Goal: Submit feedback/report problem

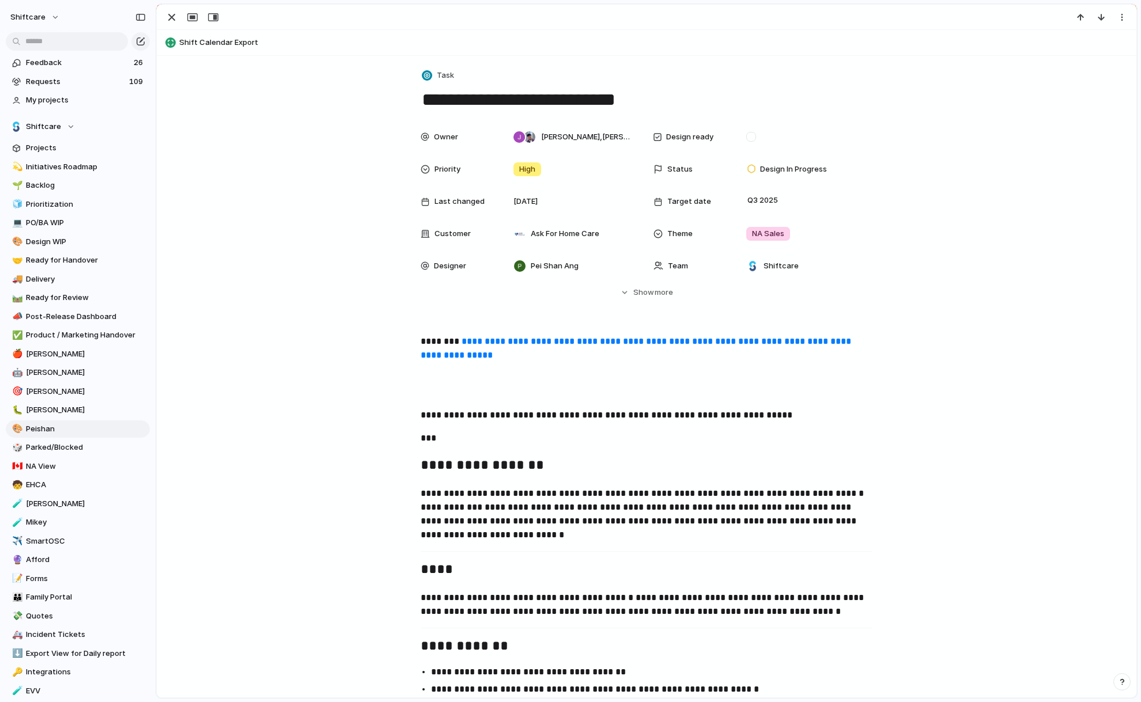
scroll to position [1020, 0]
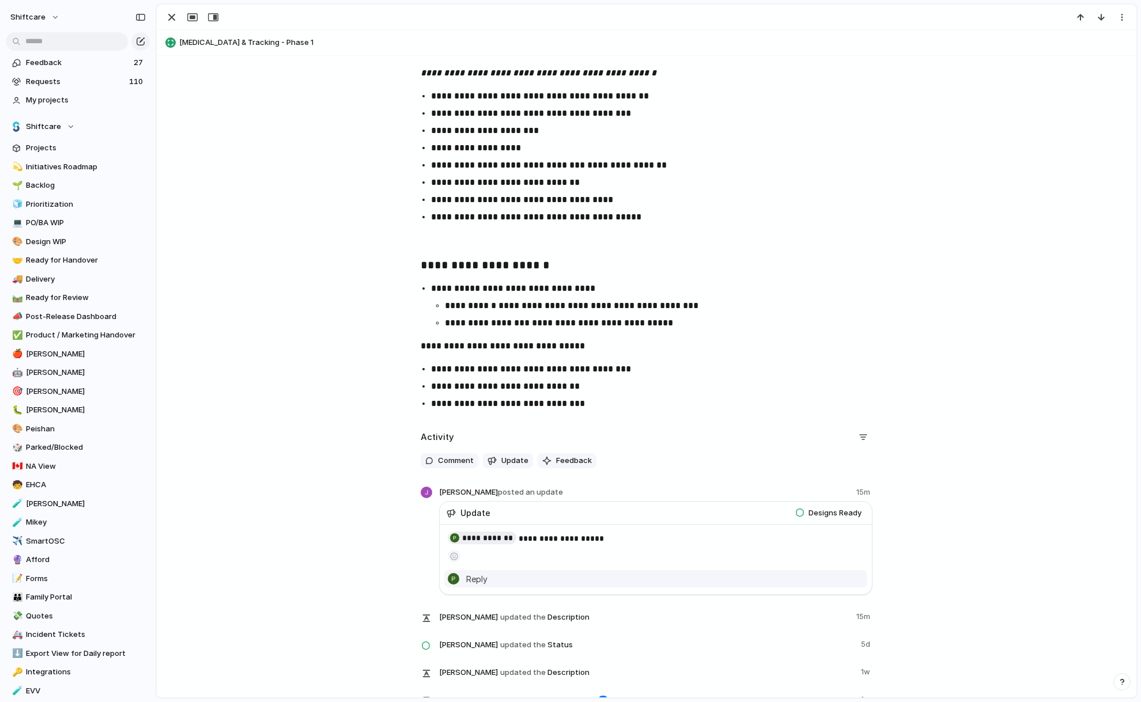
scroll to position [2552, 0]
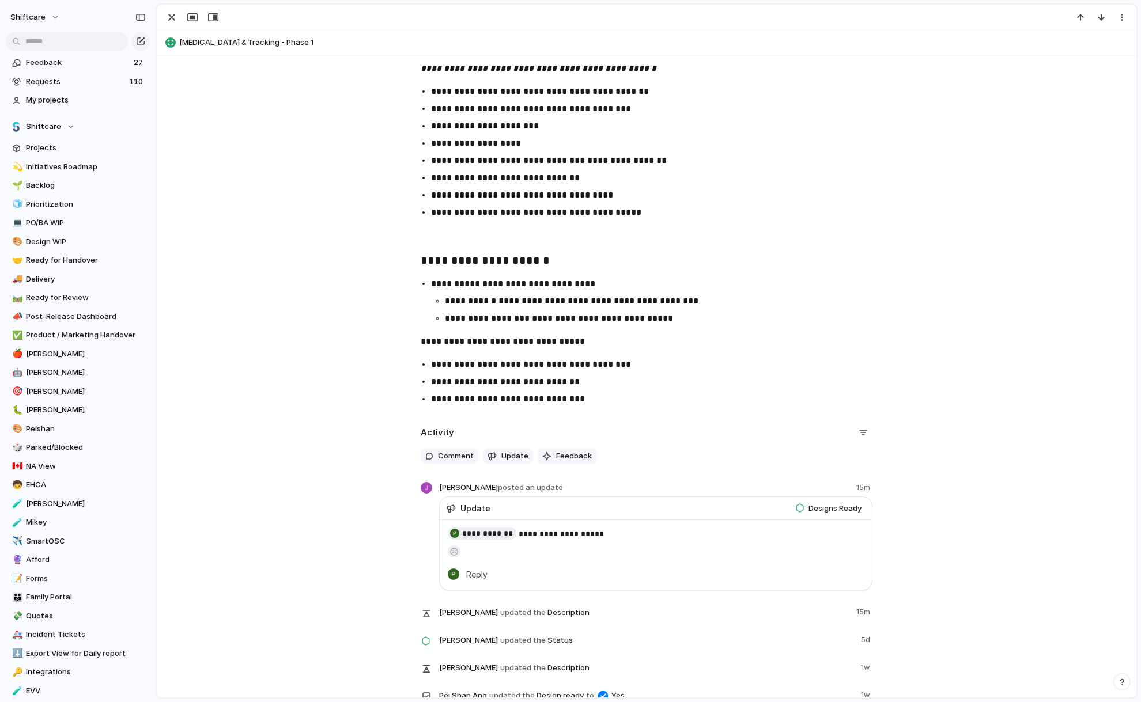
click at [456, 555] on div "button" at bounding box center [454, 552] width 6 height 8
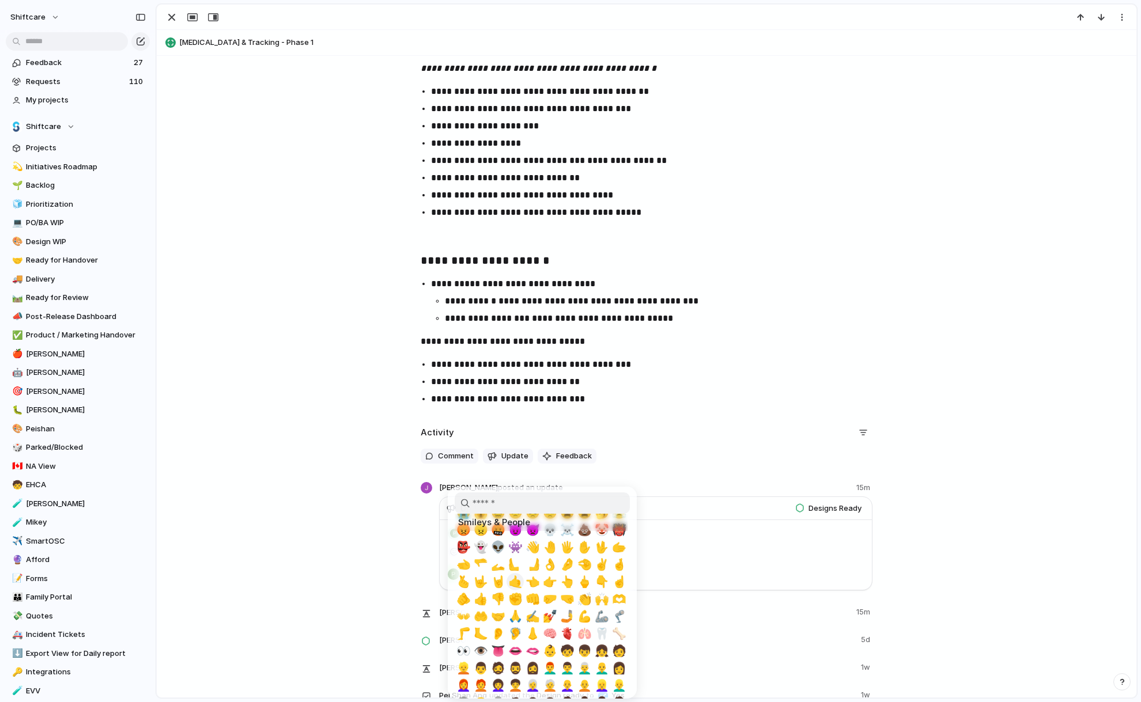
scroll to position [182, 0]
click at [549, 568] on span "👌" at bounding box center [550, 567] width 14 height 14
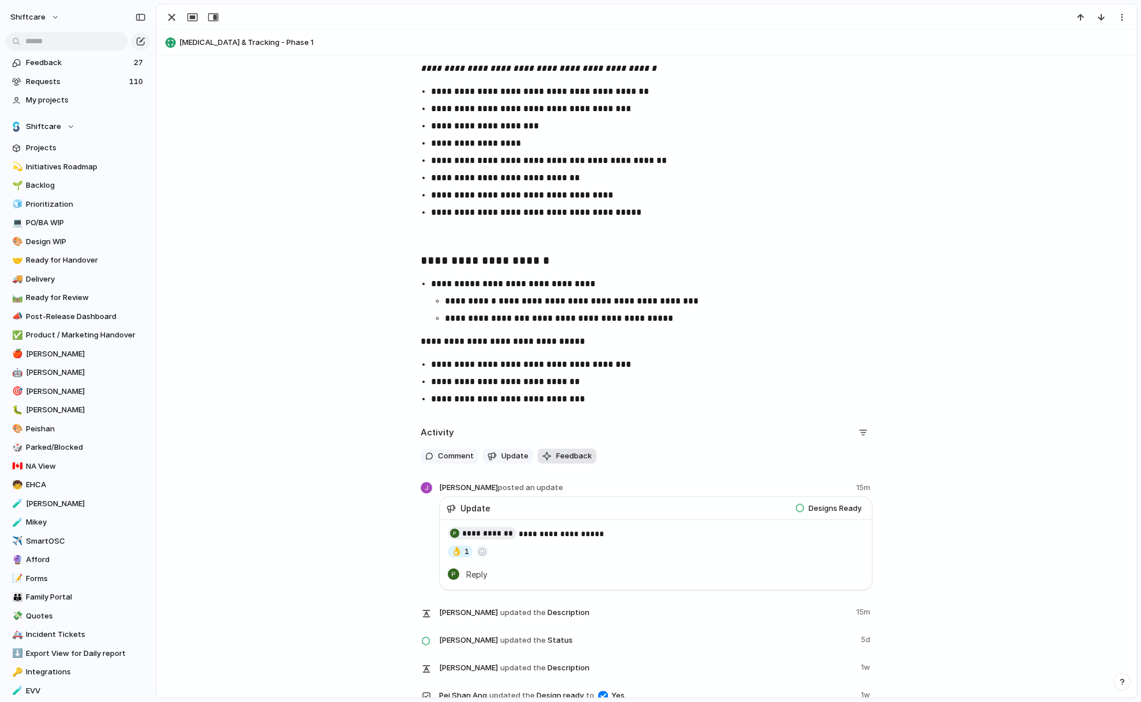
click at [572, 453] on span "Feedback" at bounding box center [574, 457] width 36 height 12
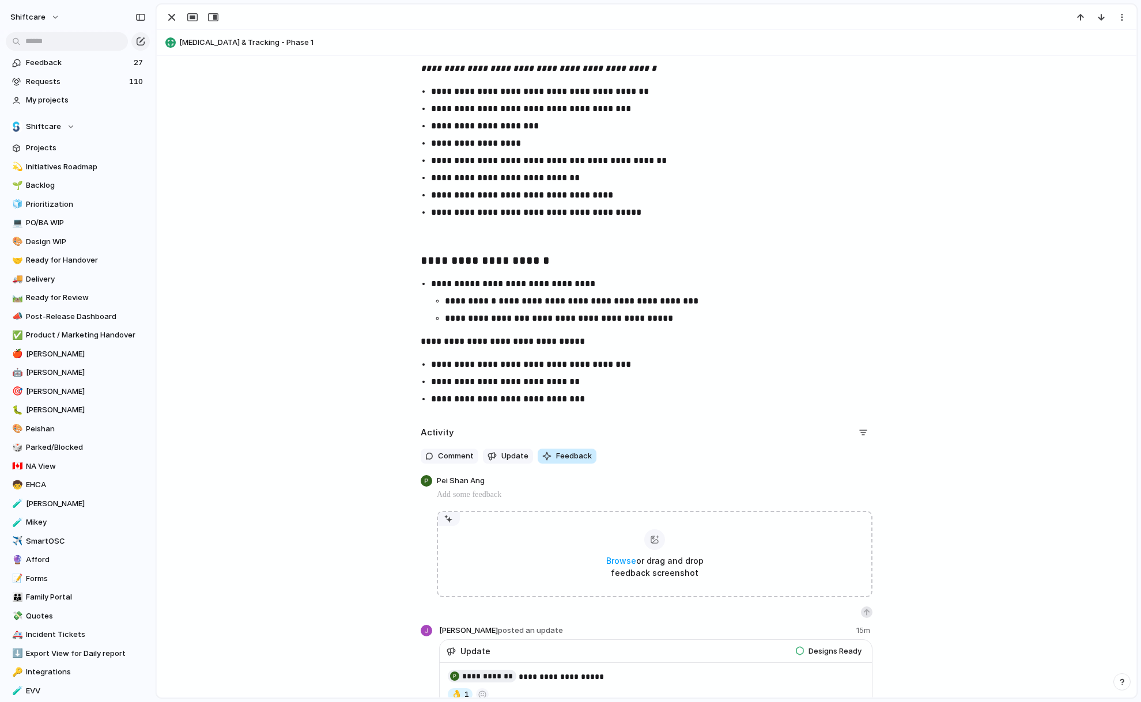
scroll to position [2562, 0]
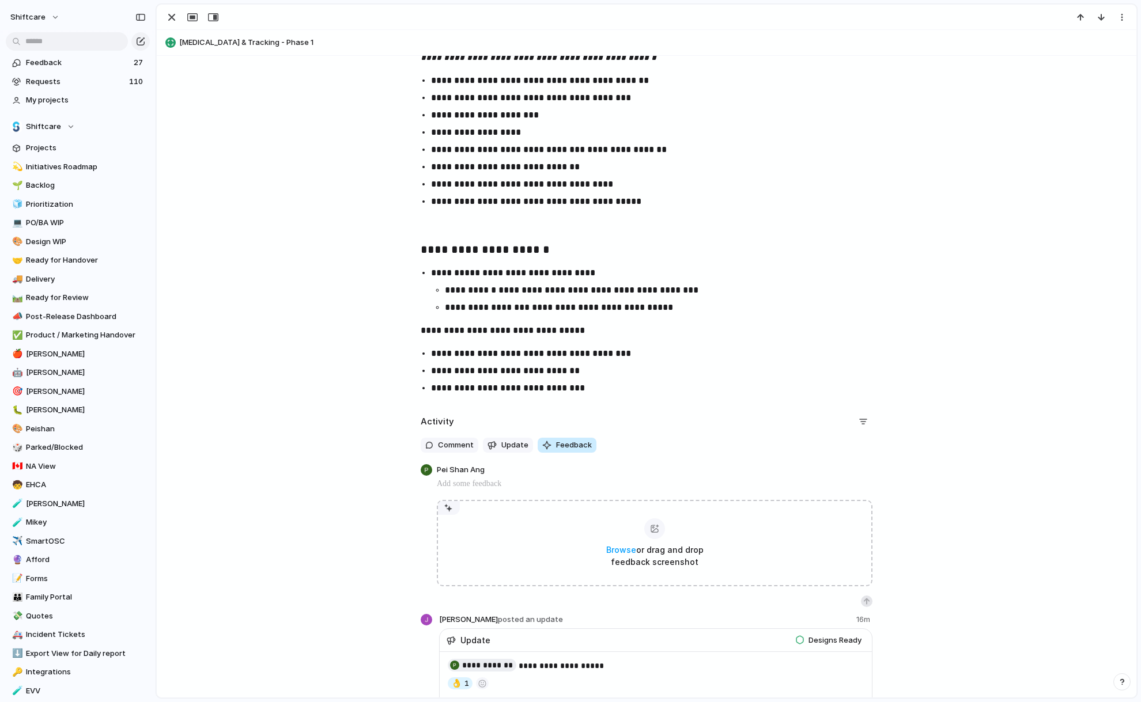
click at [585, 447] on span "Feedback" at bounding box center [574, 446] width 36 height 12
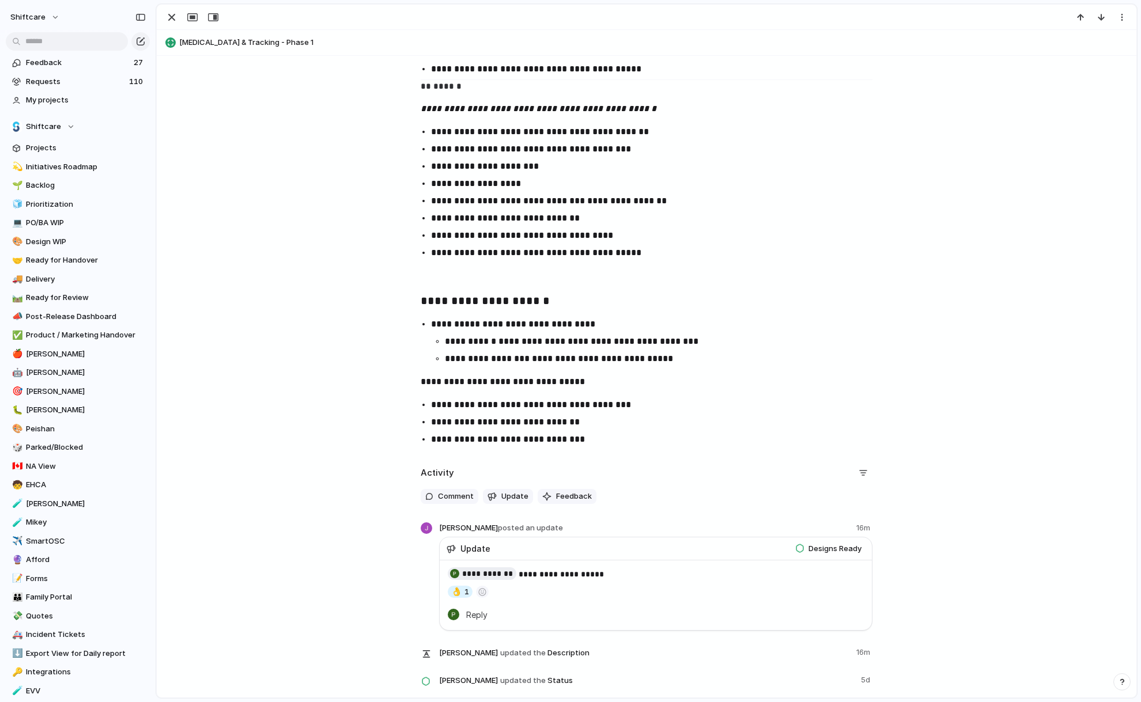
scroll to position [2414, 0]
